Goal: Check status: Check status

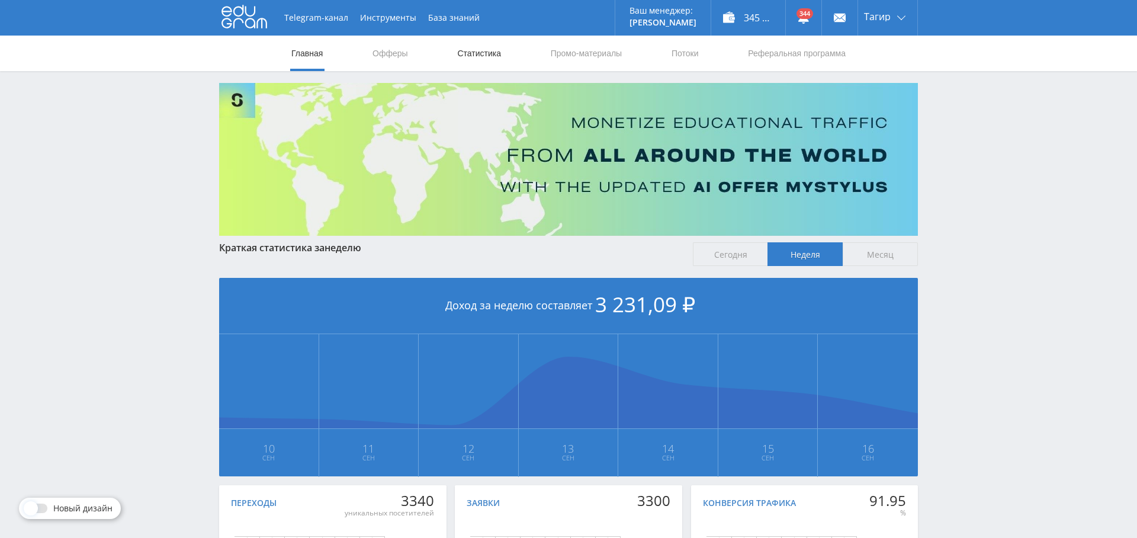
click at [479, 51] on link "Статистика" at bounding box center [479, 54] width 46 height 36
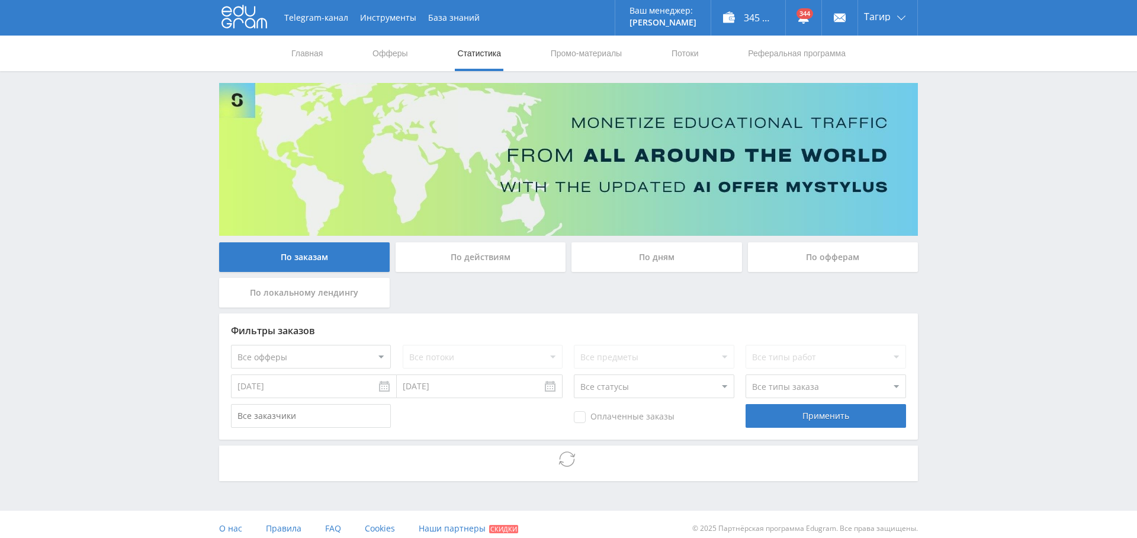
click at [683, 258] on div "По дням" at bounding box center [656, 257] width 171 height 30
click at [0, 0] on input "По дням" at bounding box center [0, 0] width 0 height 0
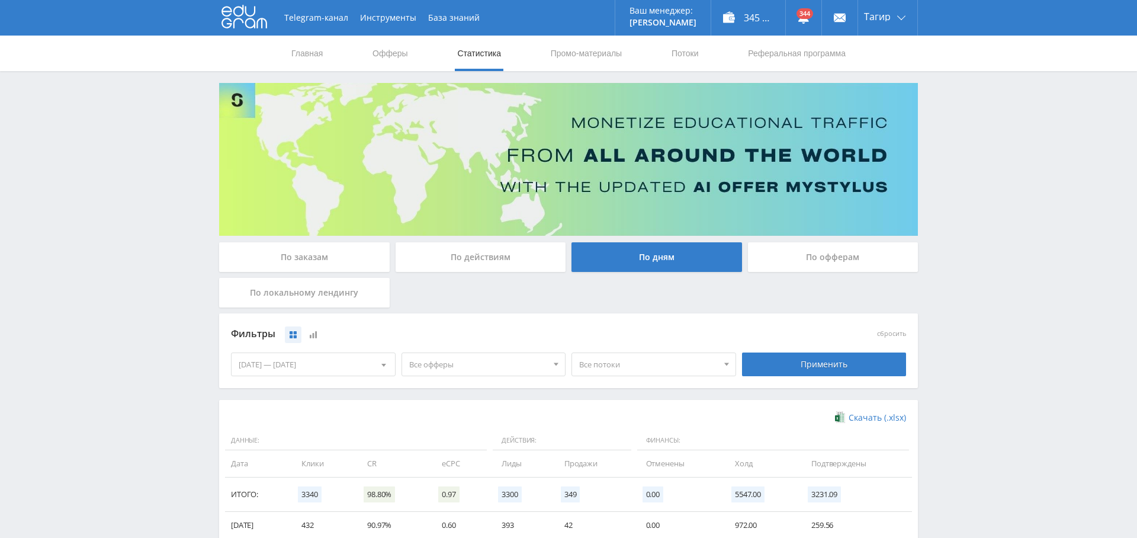
click at [516, 360] on span "Все офферы" at bounding box center [478, 364] width 139 height 22
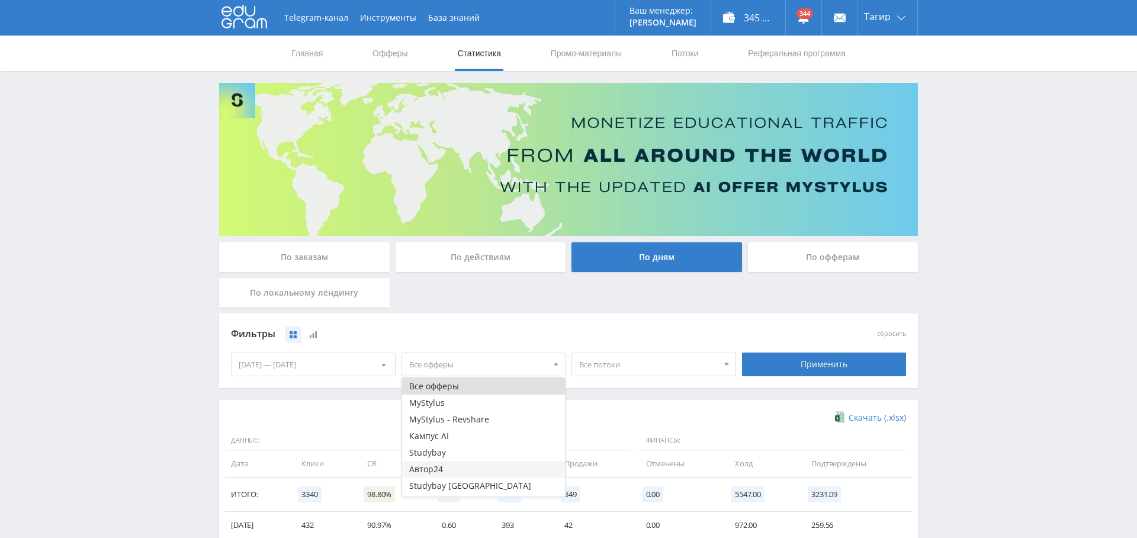
scroll to position [47, 0]
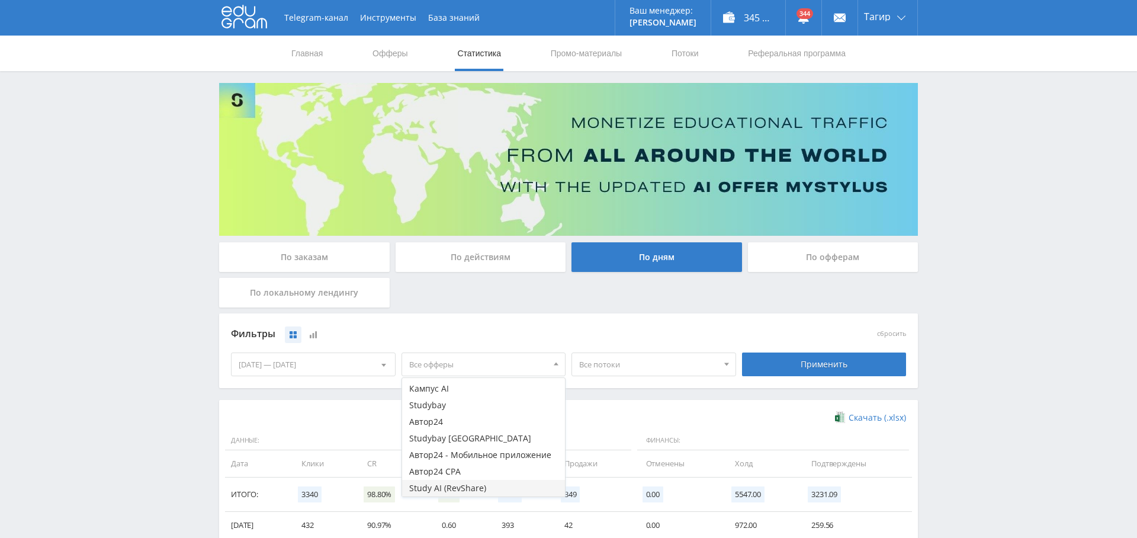
click at [481, 490] on button "Study AI (RevShare)" at bounding box center [483, 488] width 163 height 17
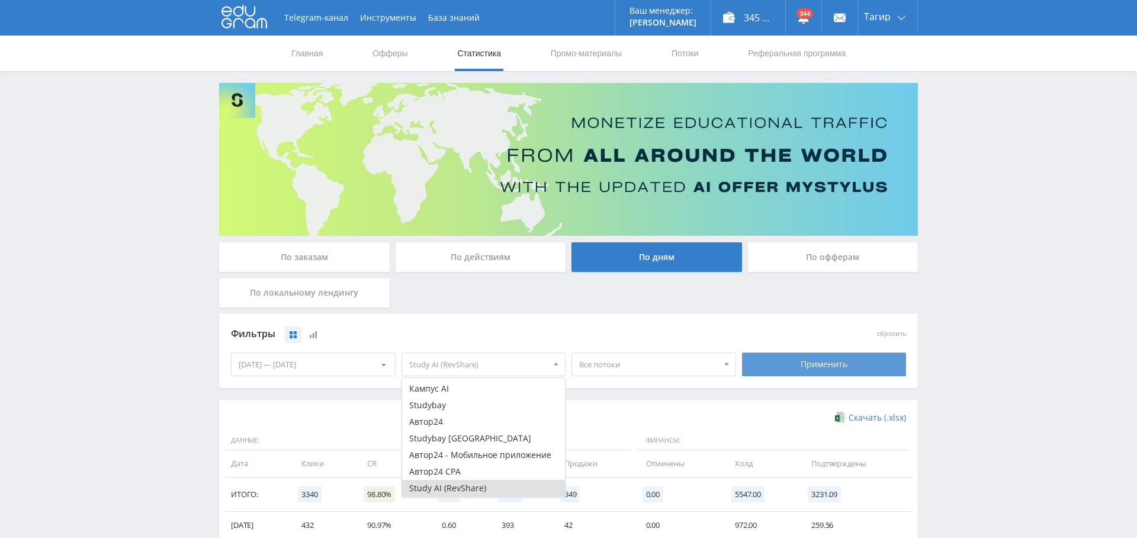
click at [832, 364] on div "Применить" at bounding box center [824, 364] width 165 height 24
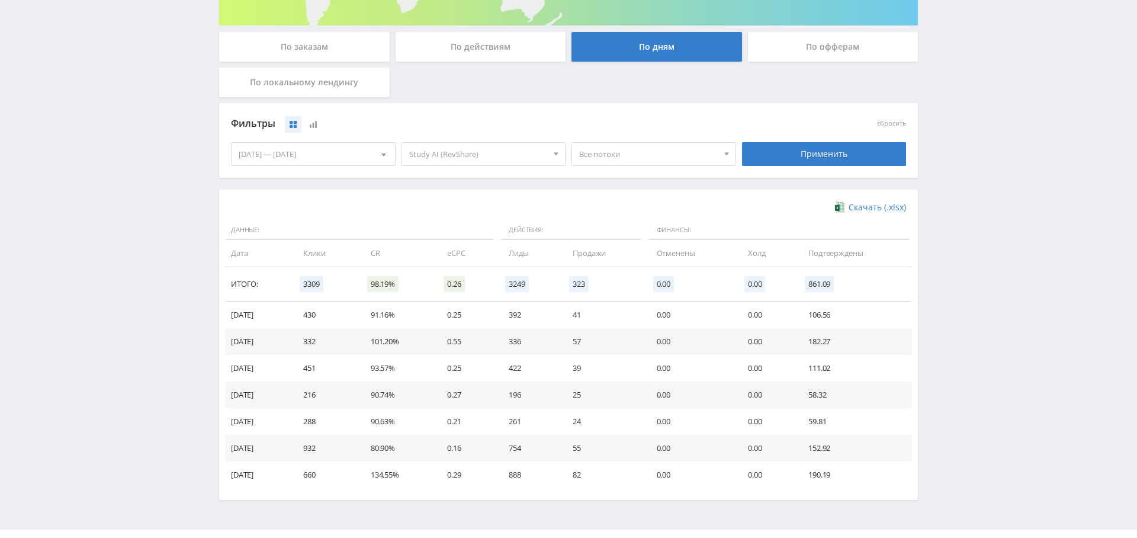
scroll to position [101, 0]
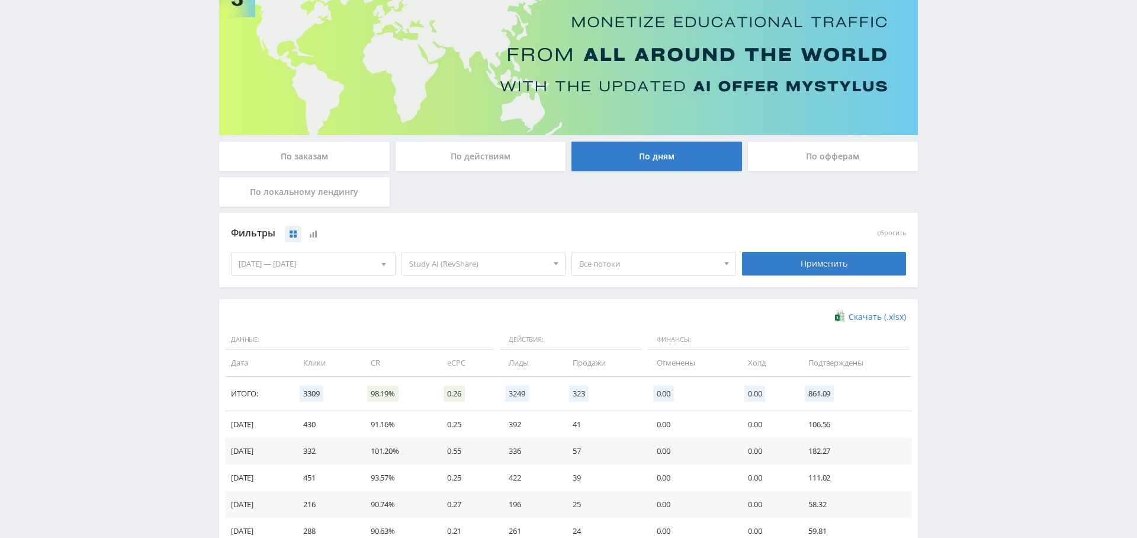
click at [332, 259] on div "[DATE] — [DATE]" at bounding box center [312, 263] width 163 height 22
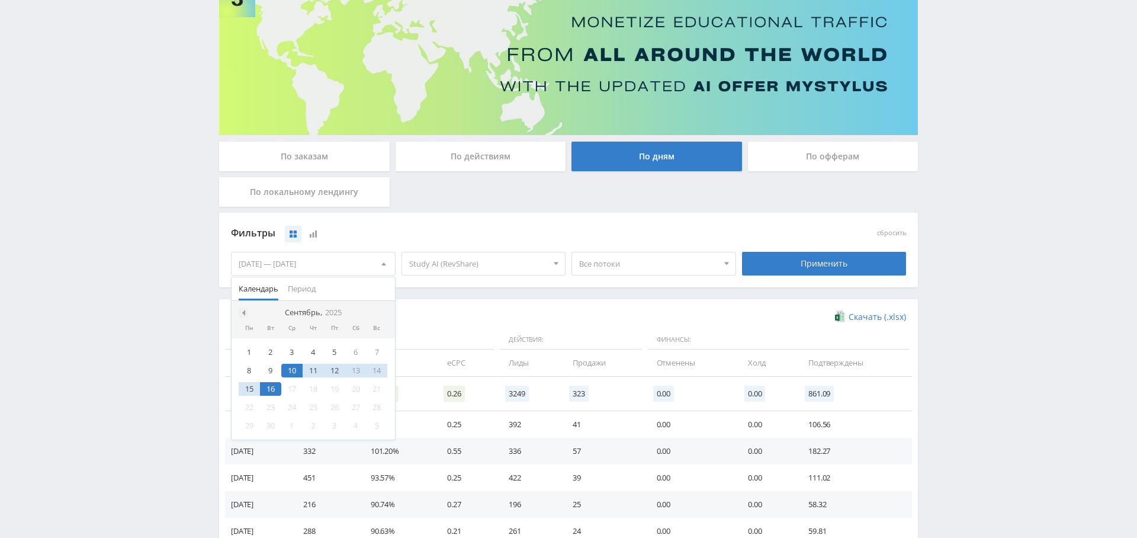
click at [242, 310] on span at bounding box center [242, 313] width 6 height 6
click at [332, 353] on div "1" at bounding box center [334, 352] width 21 height 14
click at [379, 311] on span at bounding box center [382, 313] width 6 height 6
click at [276, 385] on div "16" at bounding box center [270, 389] width 21 height 14
click at [507, 297] on div "Фильтры сбросить [DATE] — [DATE] Календарь Период Сентябрь, 2025 Пн Вт Ср Чт Пт…" at bounding box center [568, 256] width 699 height 86
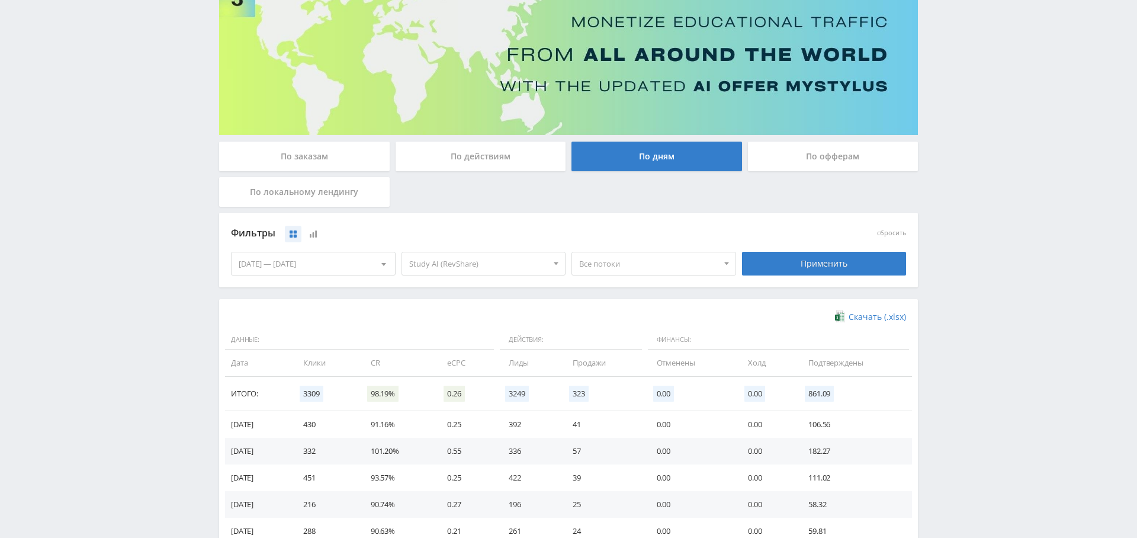
click at [811, 263] on div "Применить" at bounding box center [824, 264] width 165 height 24
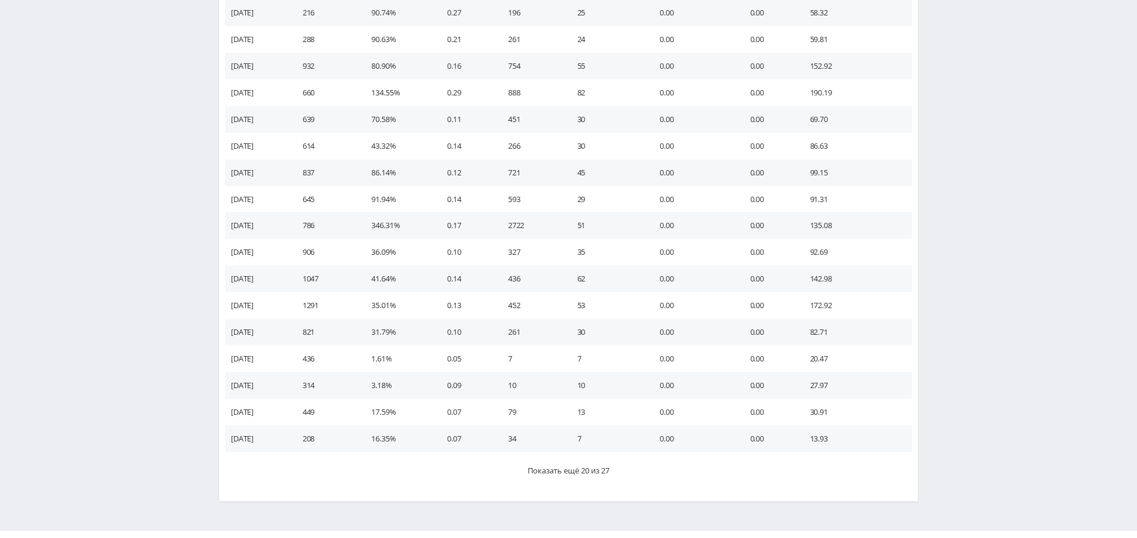
scroll to position [619, 0]
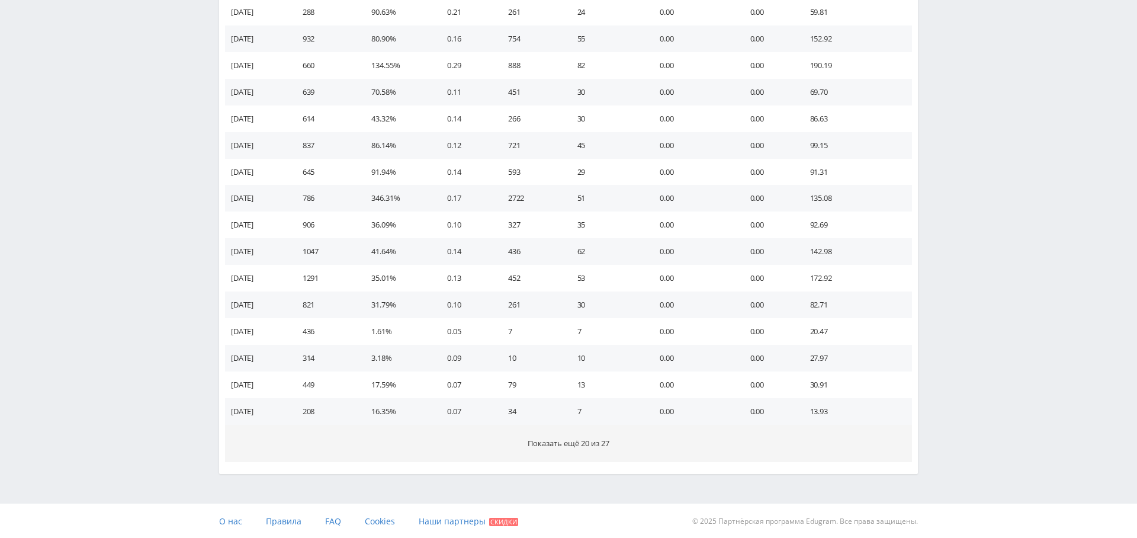
click at [568, 440] on span "Показать ещё 20 из 27" at bounding box center [568, 443] width 82 height 11
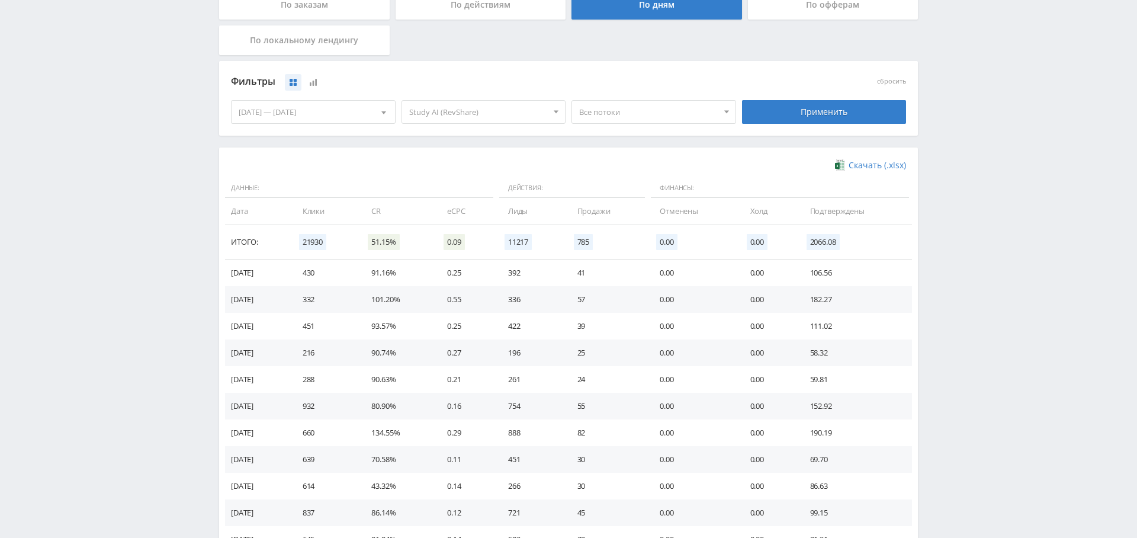
scroll to position [0, 0]
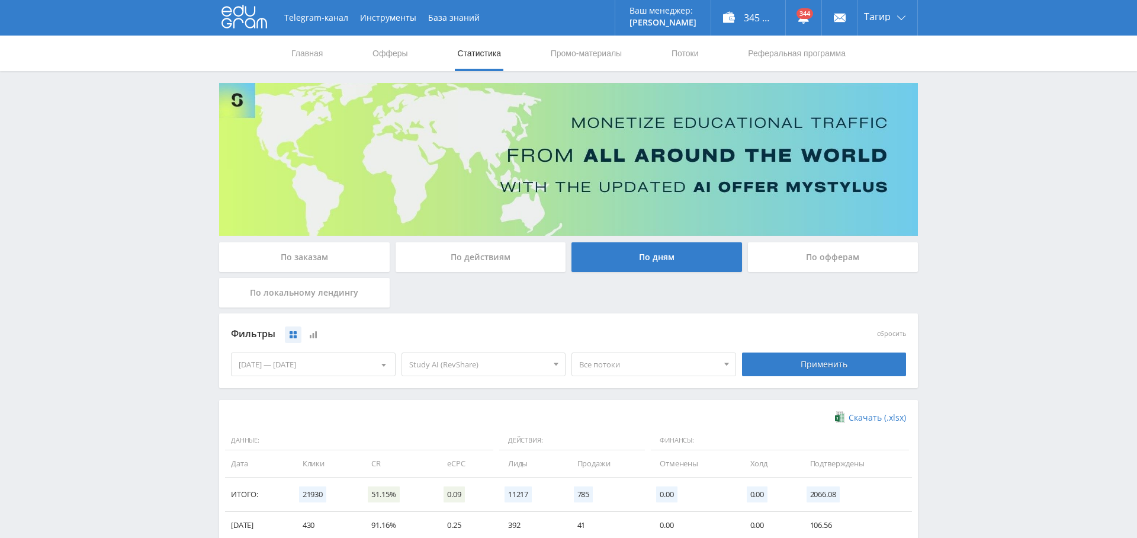
click at [645, 366] on span "Все потоки" at bounding box center [648, 364] width 139 height 22
click at [629, 400] on button "Midjourney" at bounding box center [653, 402] width 163 height 17
click at [648, 315] on div "Фильтры сбросить [DATE] — [DATE] Календарь Период Сентябрь, 2025 Пн Вт Ср Чт Пт…" at bounding box center [568, 350] width 699 height 75
click at [343, 255] on div "По заказам" at bounding box center [304, 257] width 171 height 30
click at [0, 0] on input "По заказам" at bounding box center [0, 0] width 0 height 0
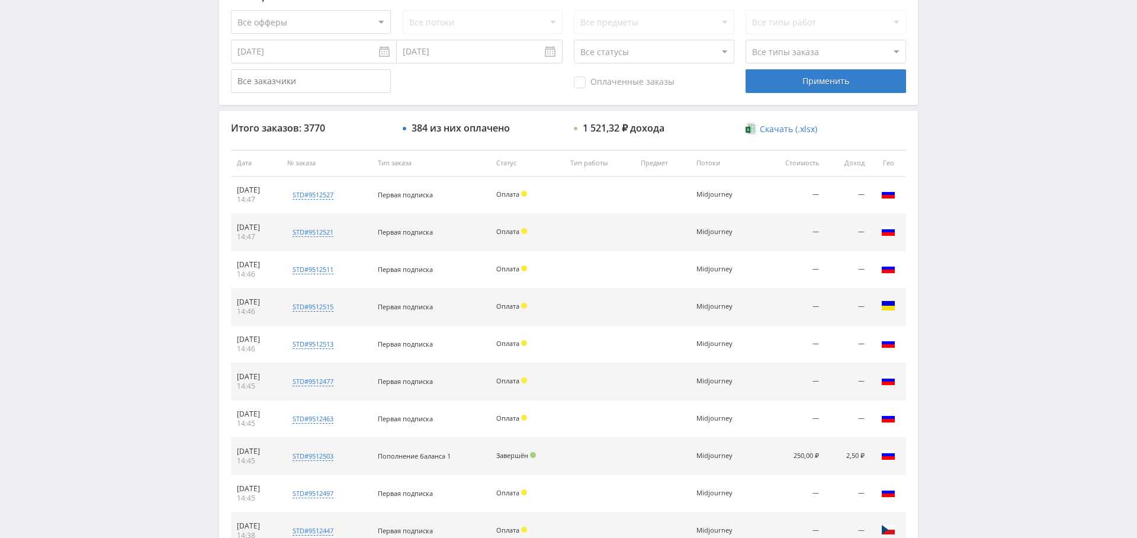
scroll to position [453, 0]
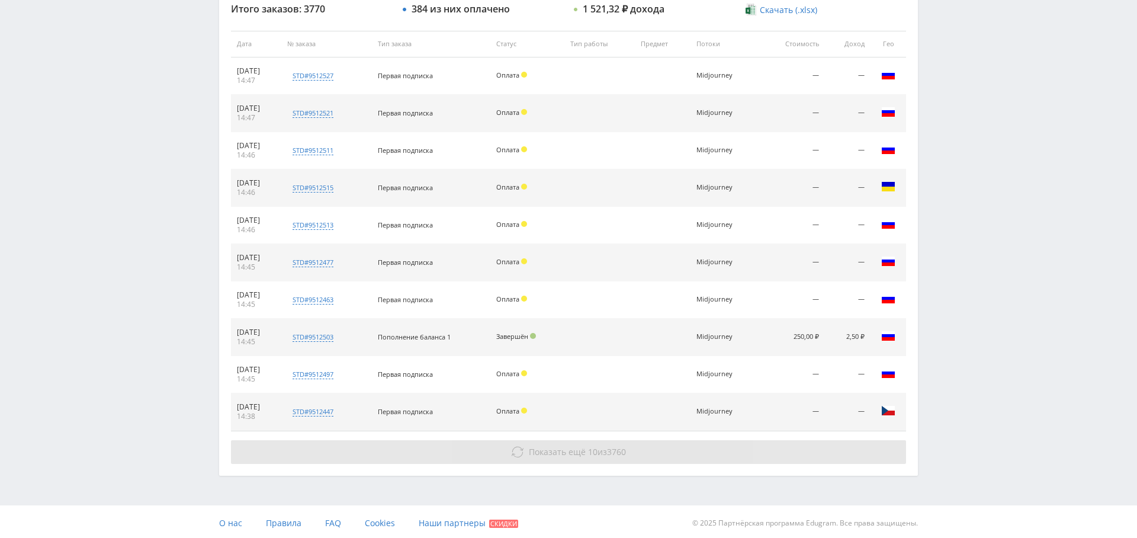
click at [598, 452] on span "Показать ещё 10 из 3760" at bounding box center [577, 451] width 97 height 11
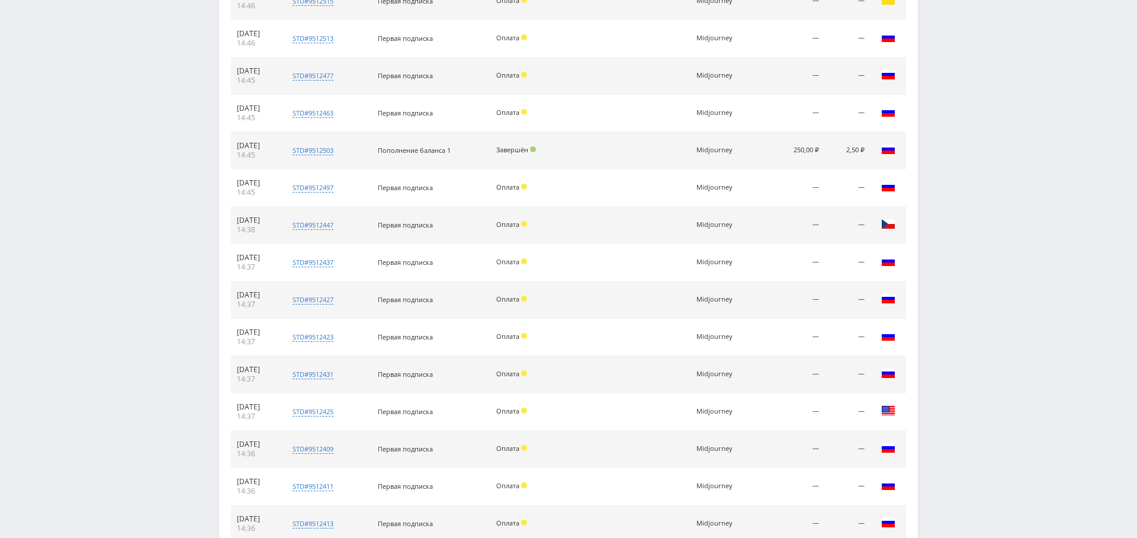
scroll to position [825, 0]
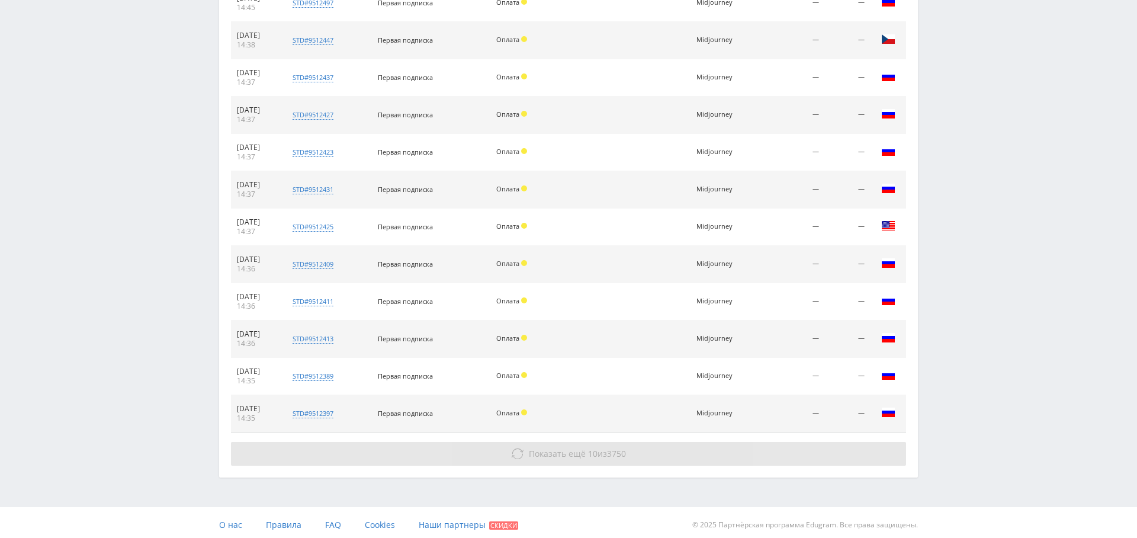
click at [583, 456] on button "Показать ещё 10 из 3750" at bounding box center [568, 454] width 675 height 24
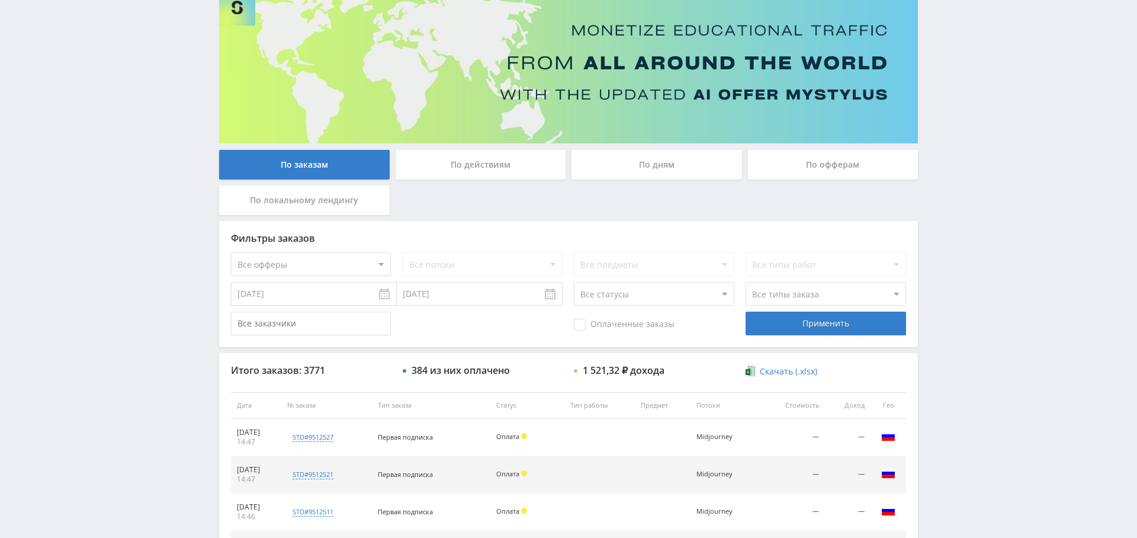
scroll to position [0, 0]
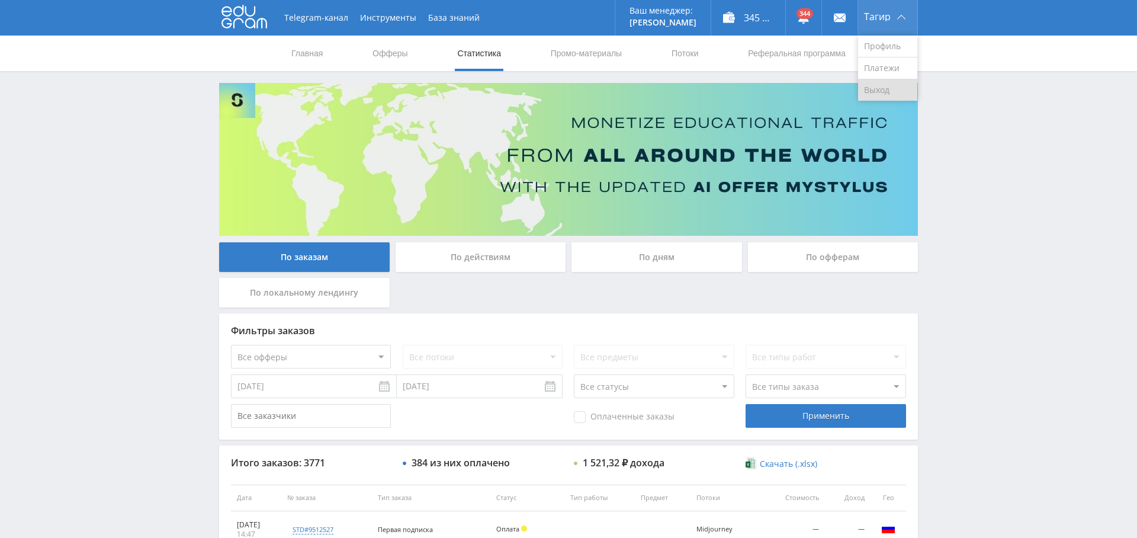
click at [885, 90] on link "Выход" at bounding box center [887, 89] width 59 height 21
